Goal: Task Accomplishment & Management: Manage account settings

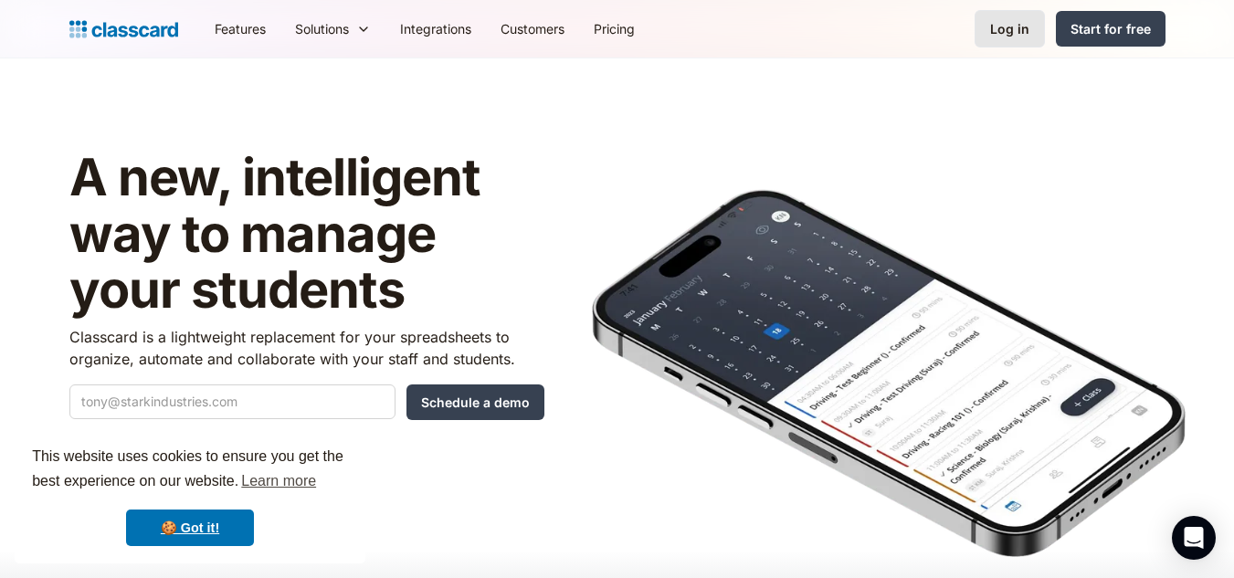
click at [1004, 42] on link "Log in" at bounding box center [1009, 28] width 70 height 37
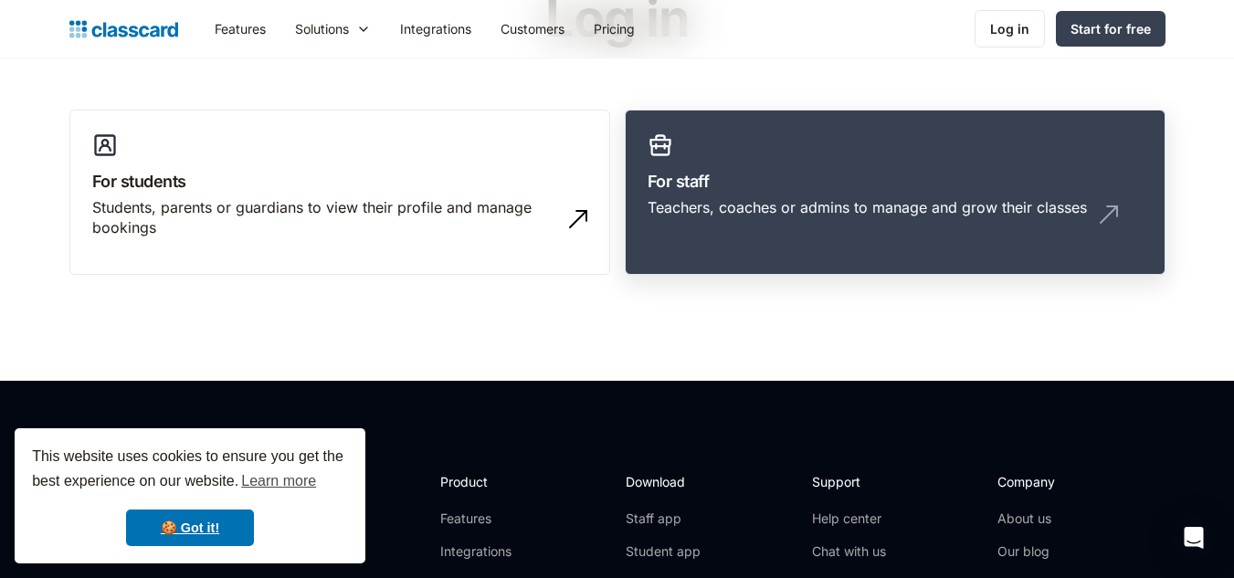
scroll to position [134, 0]
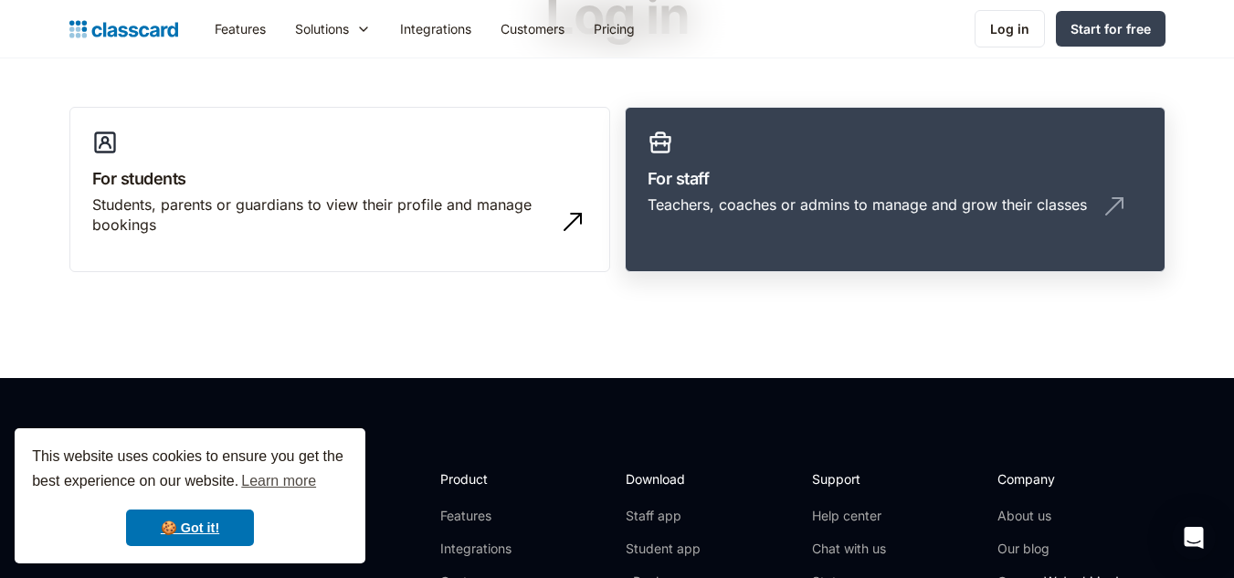
click at [866, 208] on div "Teachers, coaches or admins to manage and grow their classes" at bounding box center [866, 205] width 439 height 20
